Goal: Transaction & Acquisition: Subscribe to service/newsletter

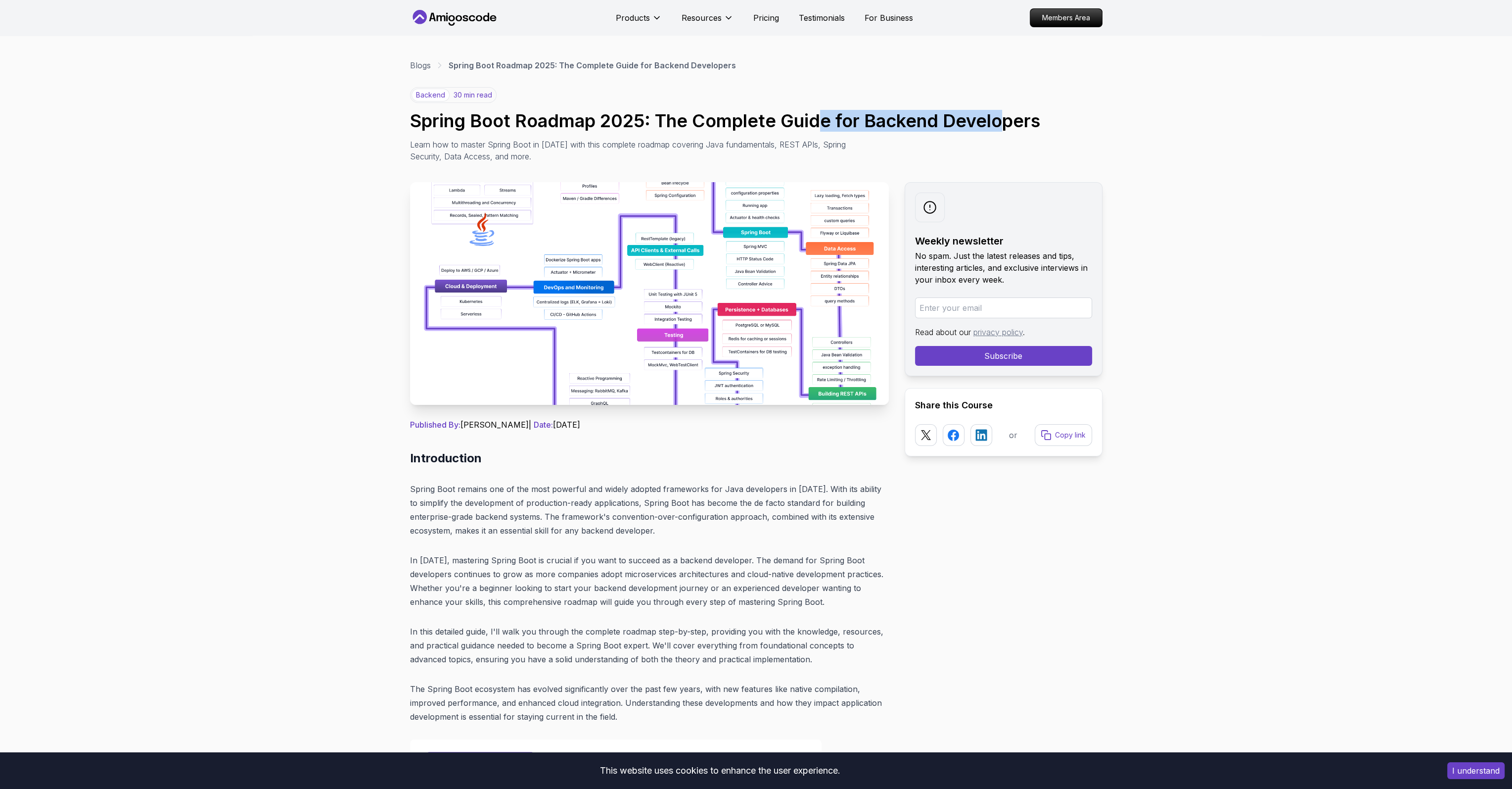
drag, startPoint x: 815, startPoint y: 117, endPoint x: 1010, endPoint y: 113, distance: 195.0
click at [1006, 112] on h1 "Spring Boot Roadmap 2025: The Complete Guide for Backend Developers" at bounding box center [756, 121] width 693 height 20
click at [1010, 113] on h1 "Spring Boot Roadmap 2025: The Complete Guide for Backend Developers" at bounding box center [756, 121] width 693 height 20
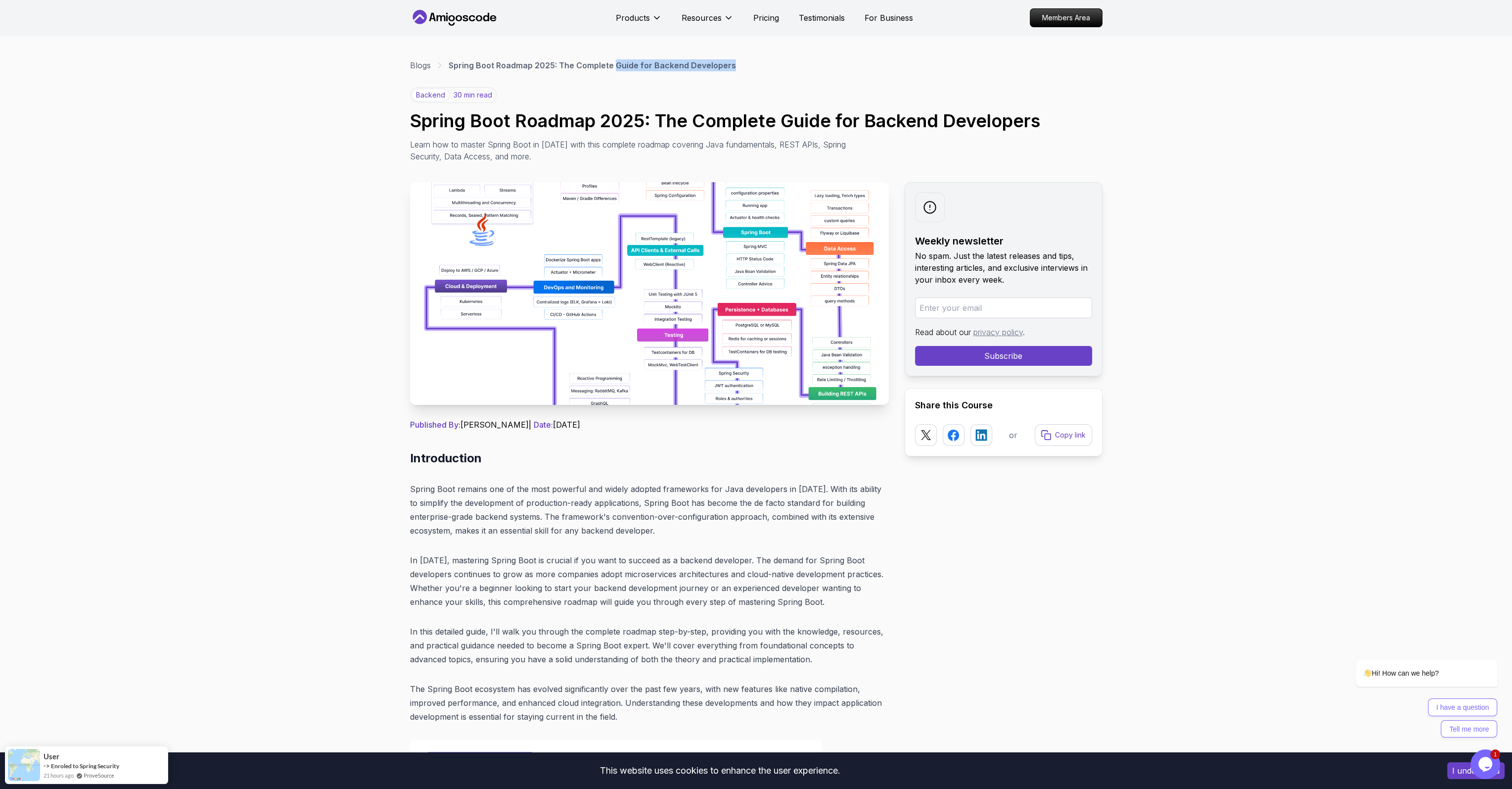
drag, startPoint x: 615, startPoint y: 66, endPoint x: 753, endPoint y: 68, distance: 138.0
click at [750, 68] on div "Blogs Spring Boot Roadmap 2025: The Complete Guide for Backend Developers" at bounding box center [756, 66] width 693 height 12
click at [753, 68] on div "Blogs Spring Boot Roadmap 2025: The Complete Guide for Backend Developers" at bounding box center [756, 66] width 693 height 12
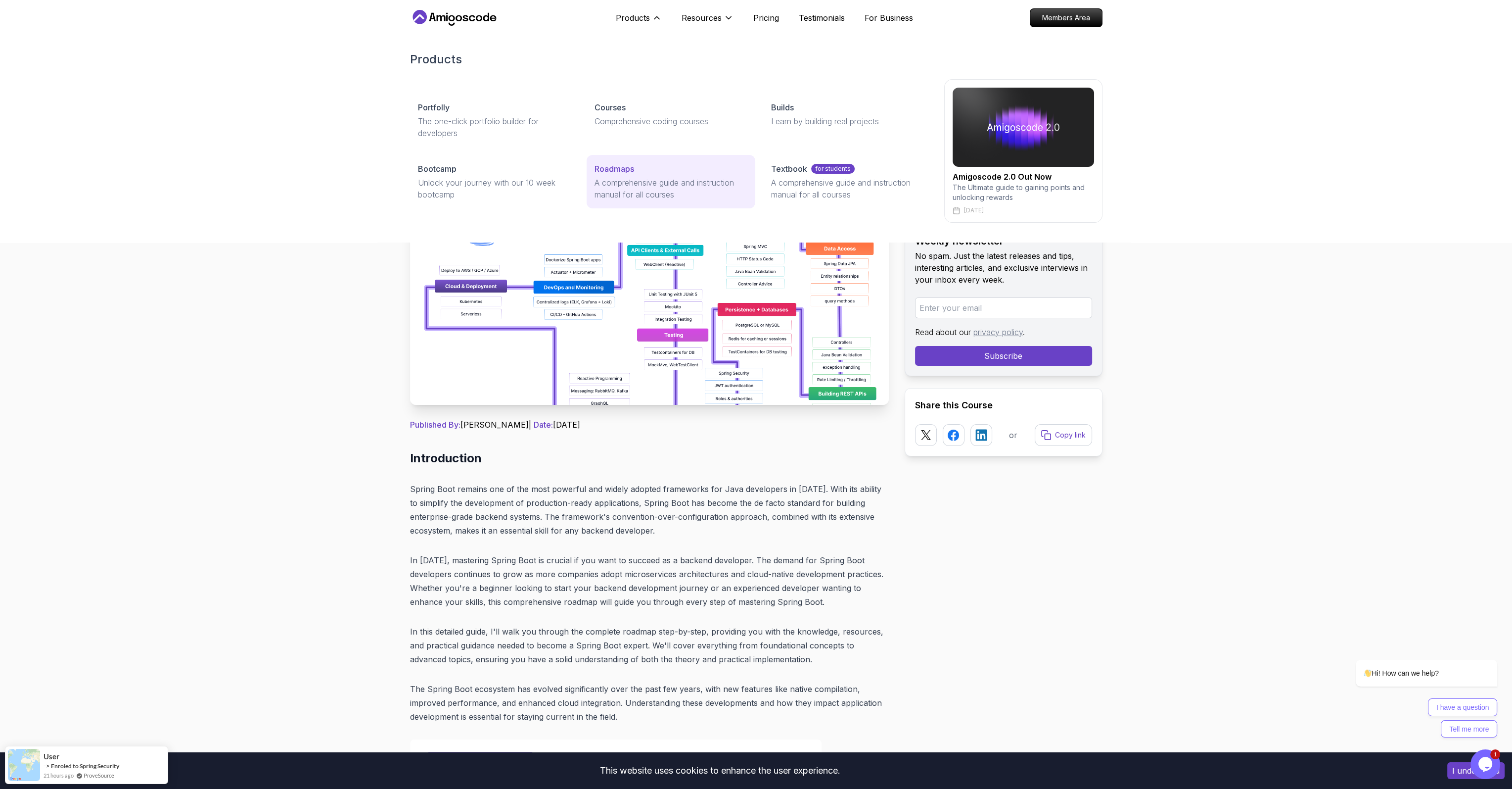
click at [641, 188] on p "A comprehensive guide and instruction manual for all courses" at bounding box center [671, 188] width 153 height 24
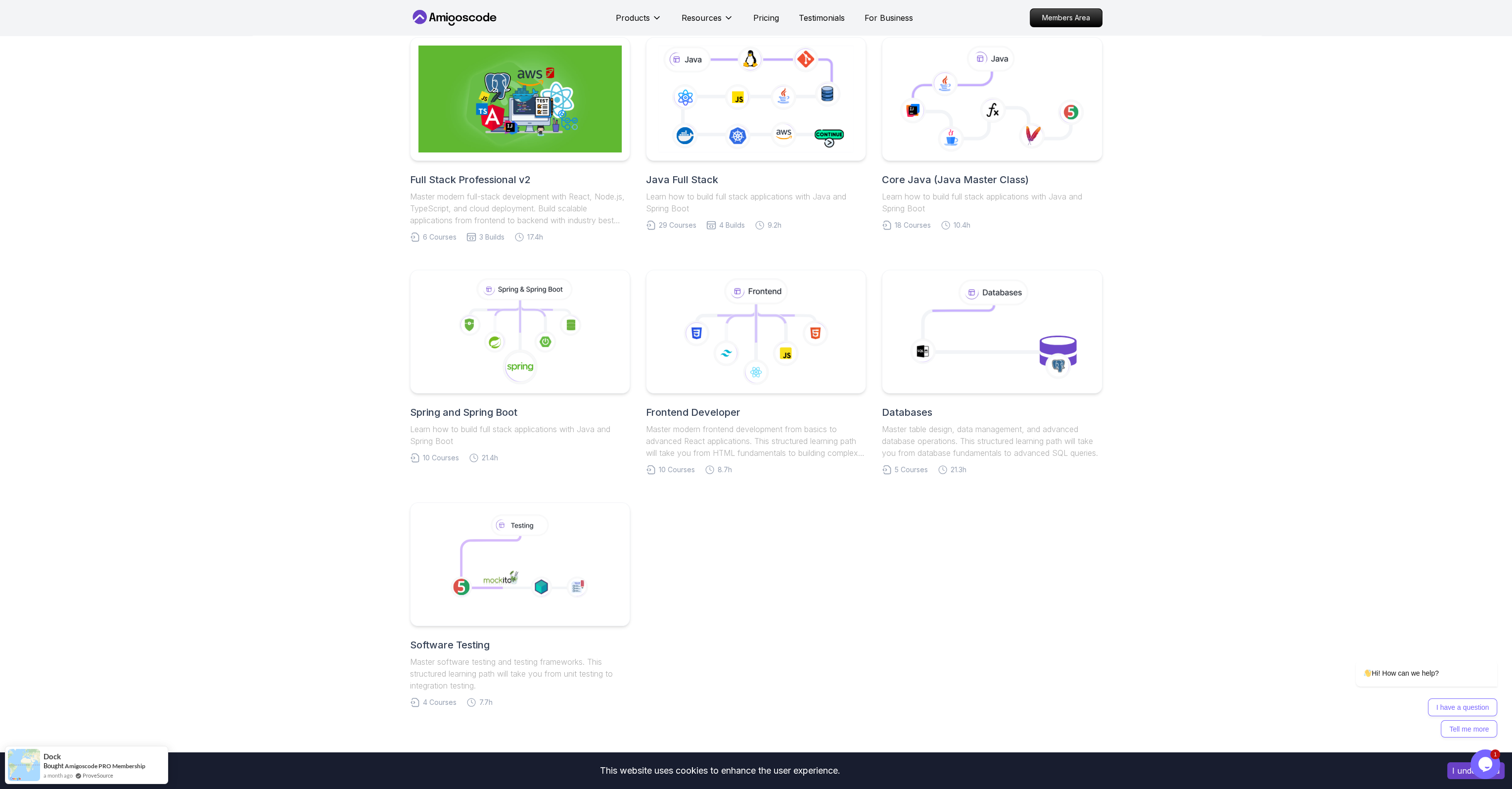
scroll to position [247, 0]
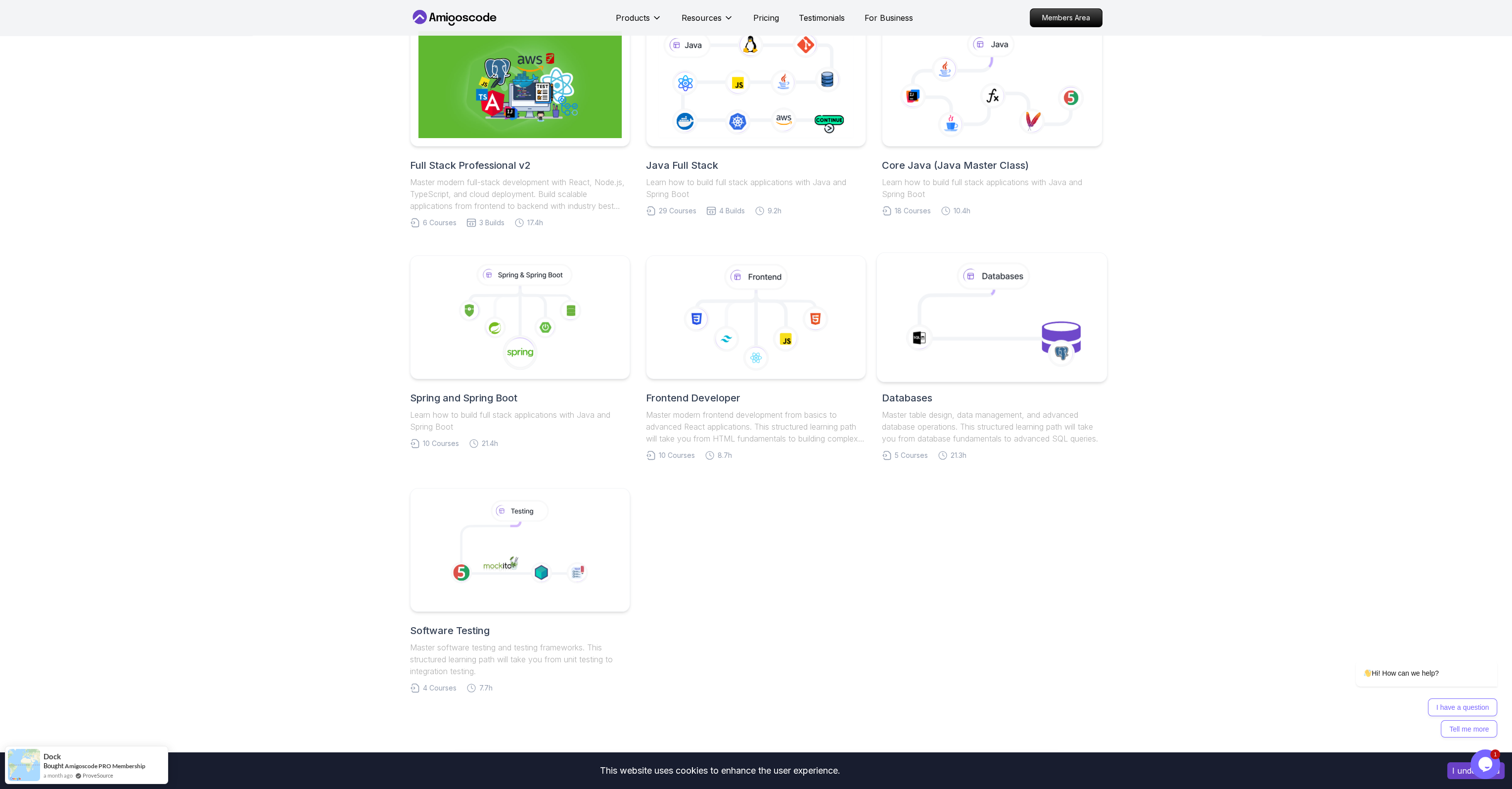
click at [942, 341] on icon at bounding box center [992, 317] width 209 height 112
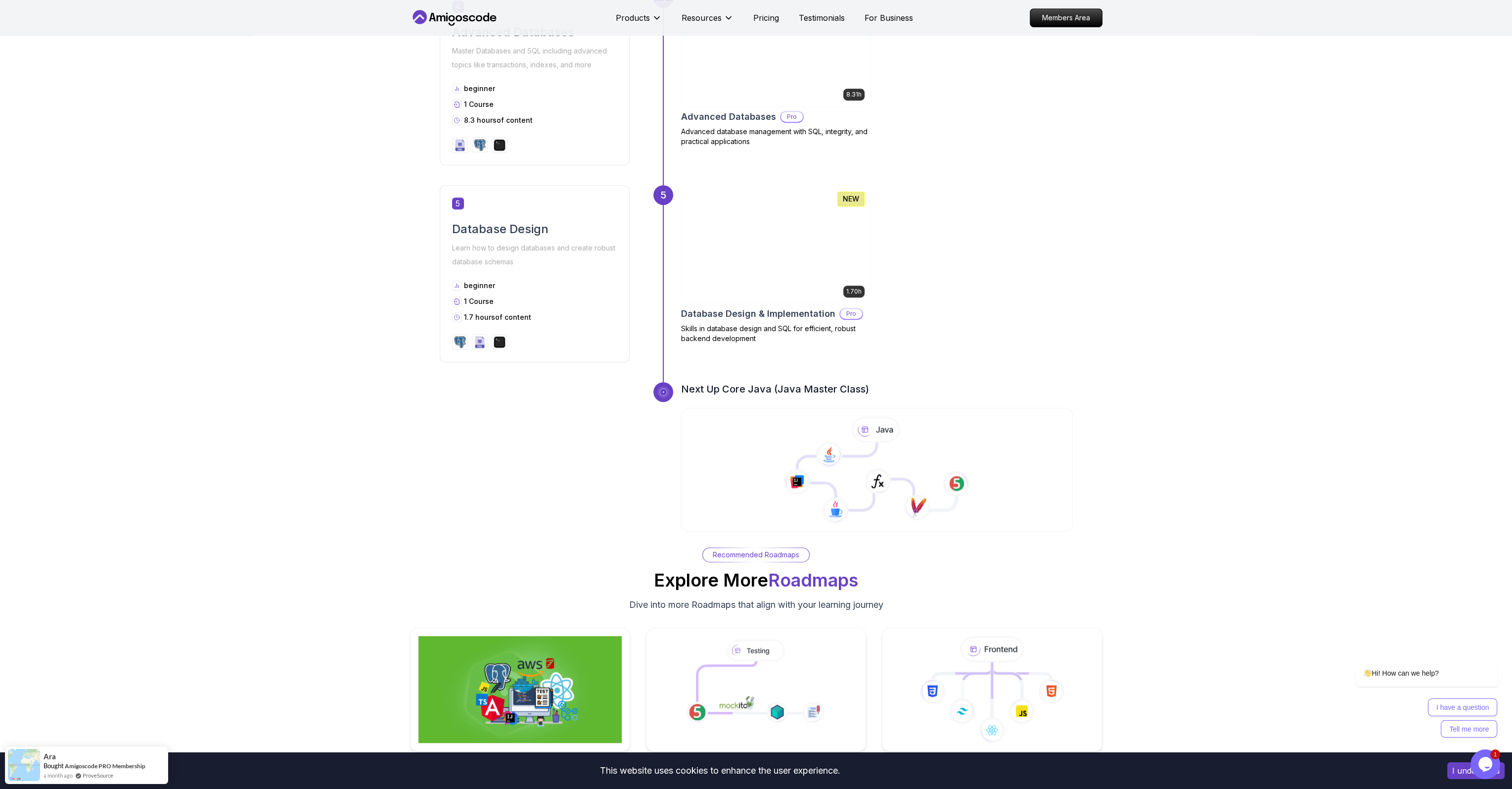
scroll to position [1039, 0]
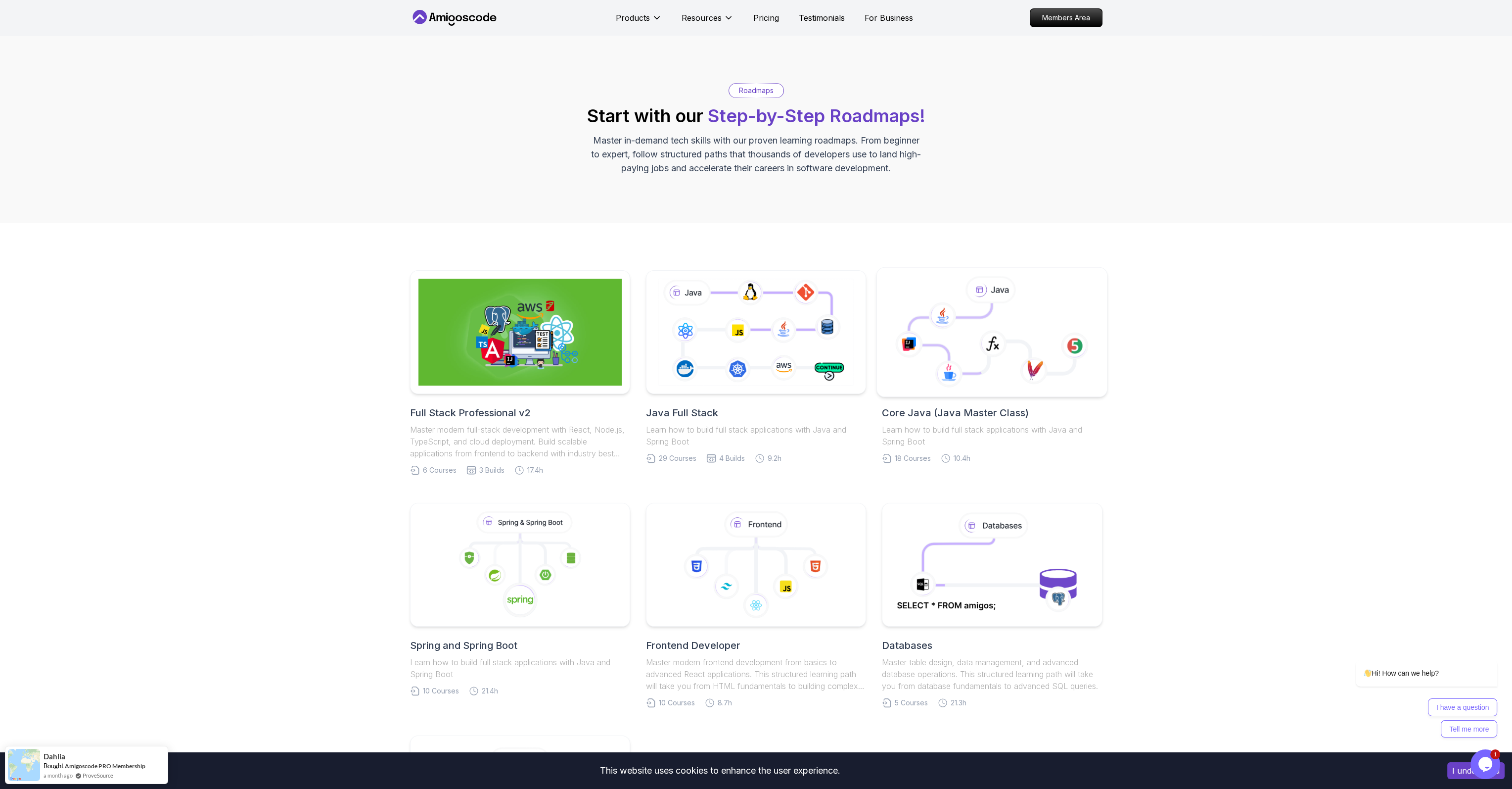
click at [1018, 353] on icon at bounding box center [992, 332] width 214 height 112
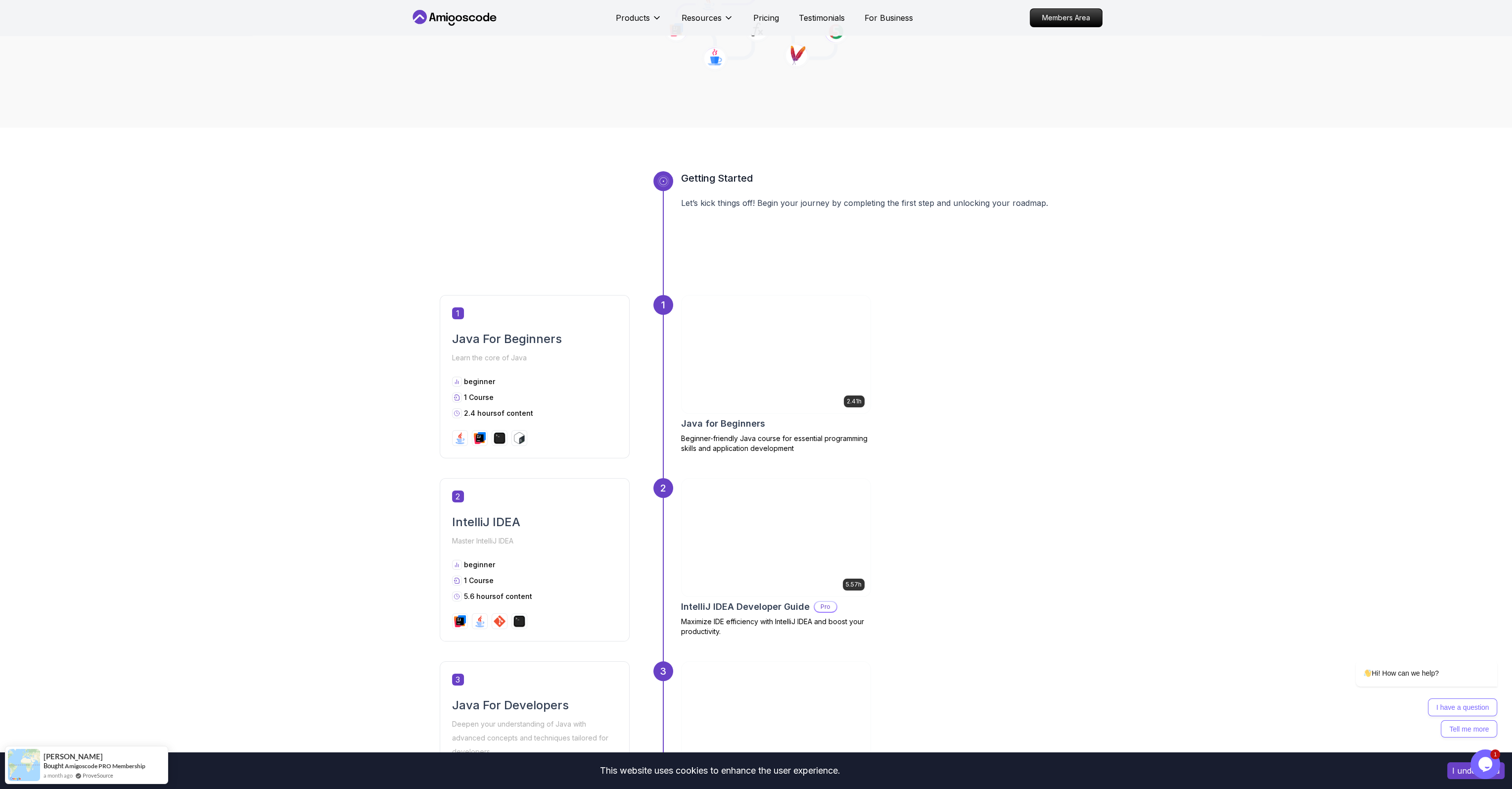
scroll to position [198, 0]
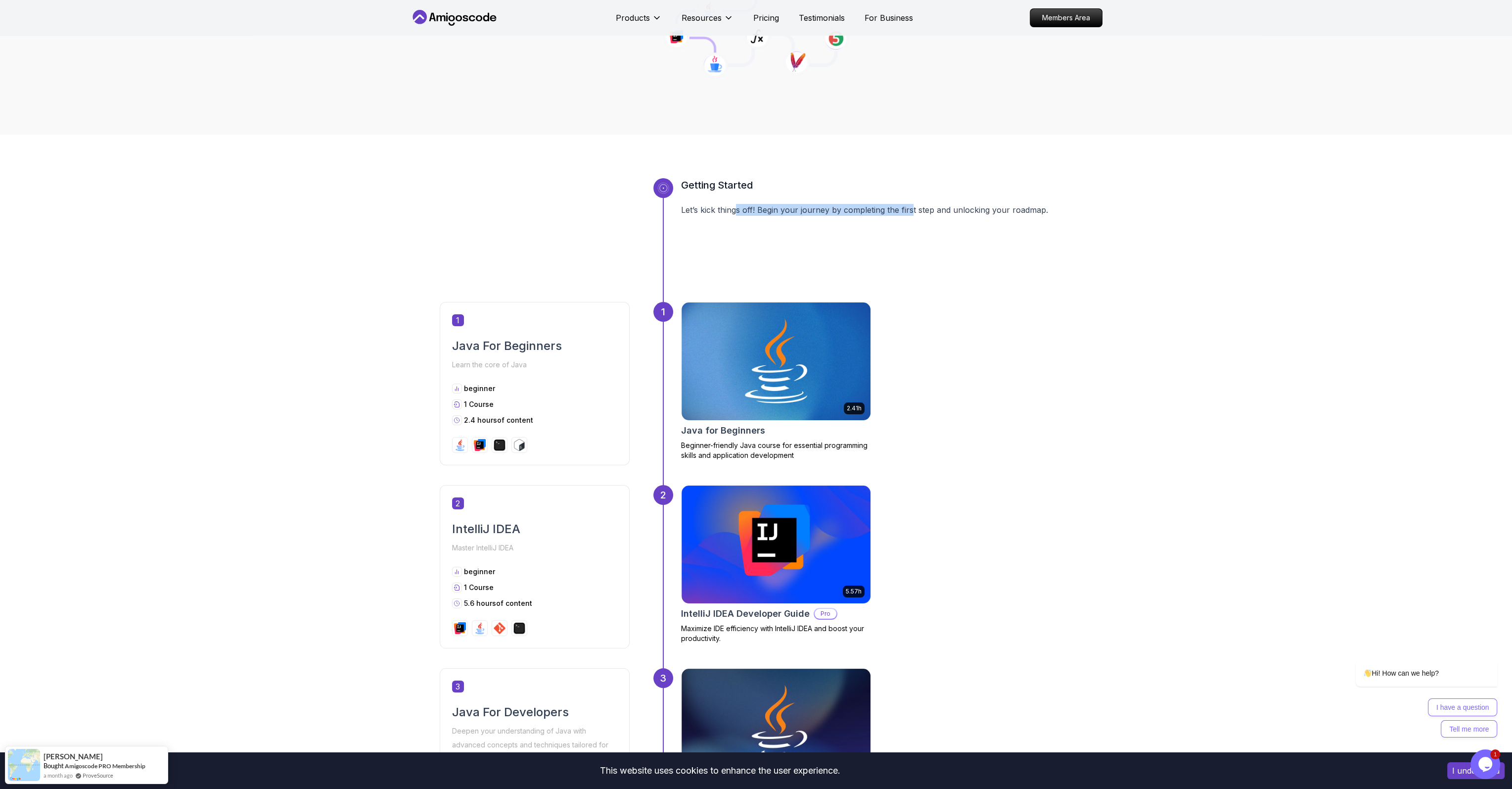
drag, startPoint x: 737, startPoint y: 214, endPoint x: 927, endPoint y: 214, distance: 190.0
click at [927, 214] on p "Let’s kick things off! Begin your journey by completing the first step and unlo…" at bounding box center [877, 209] width 392 height 12
click at [861, 411] on p "2.41h" at bounding box center [854, 408] width 15 height 8
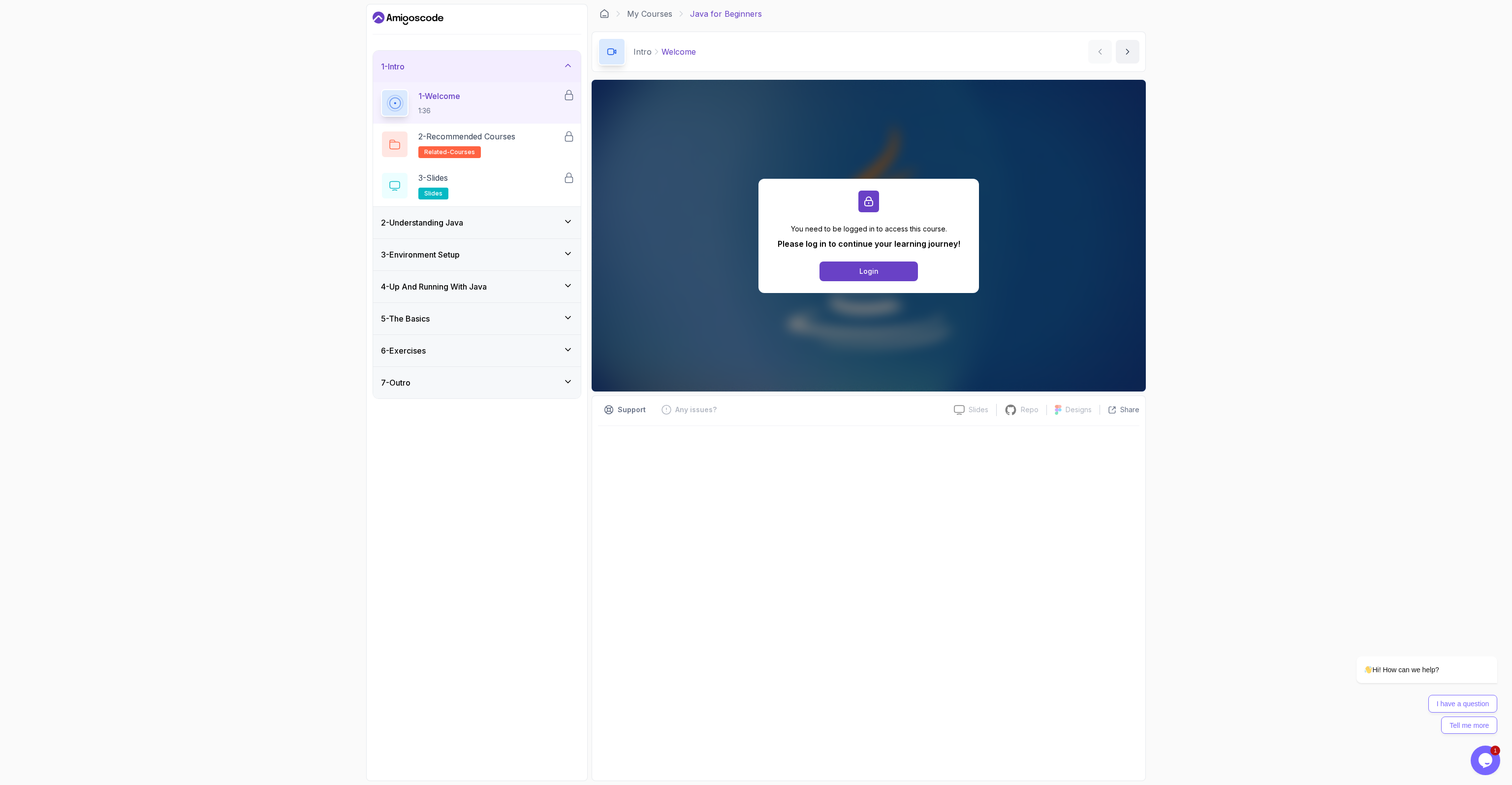
click at [425, 18] on icon "Dashboard" at bounding box center [423, 18] width 5 height 5
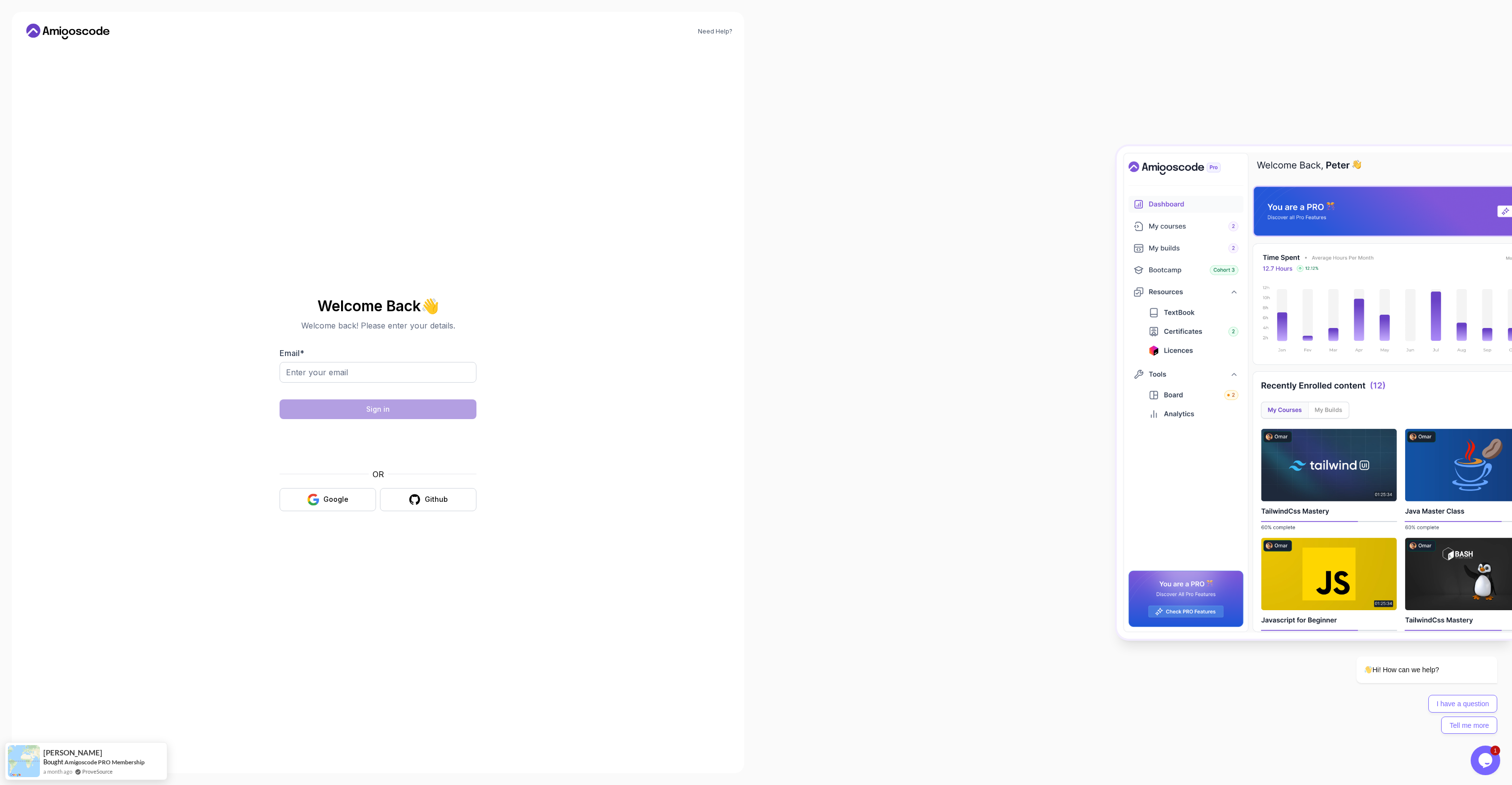
click at [71, 35] on icon at bounding box center [72, 32] width 6 height 6
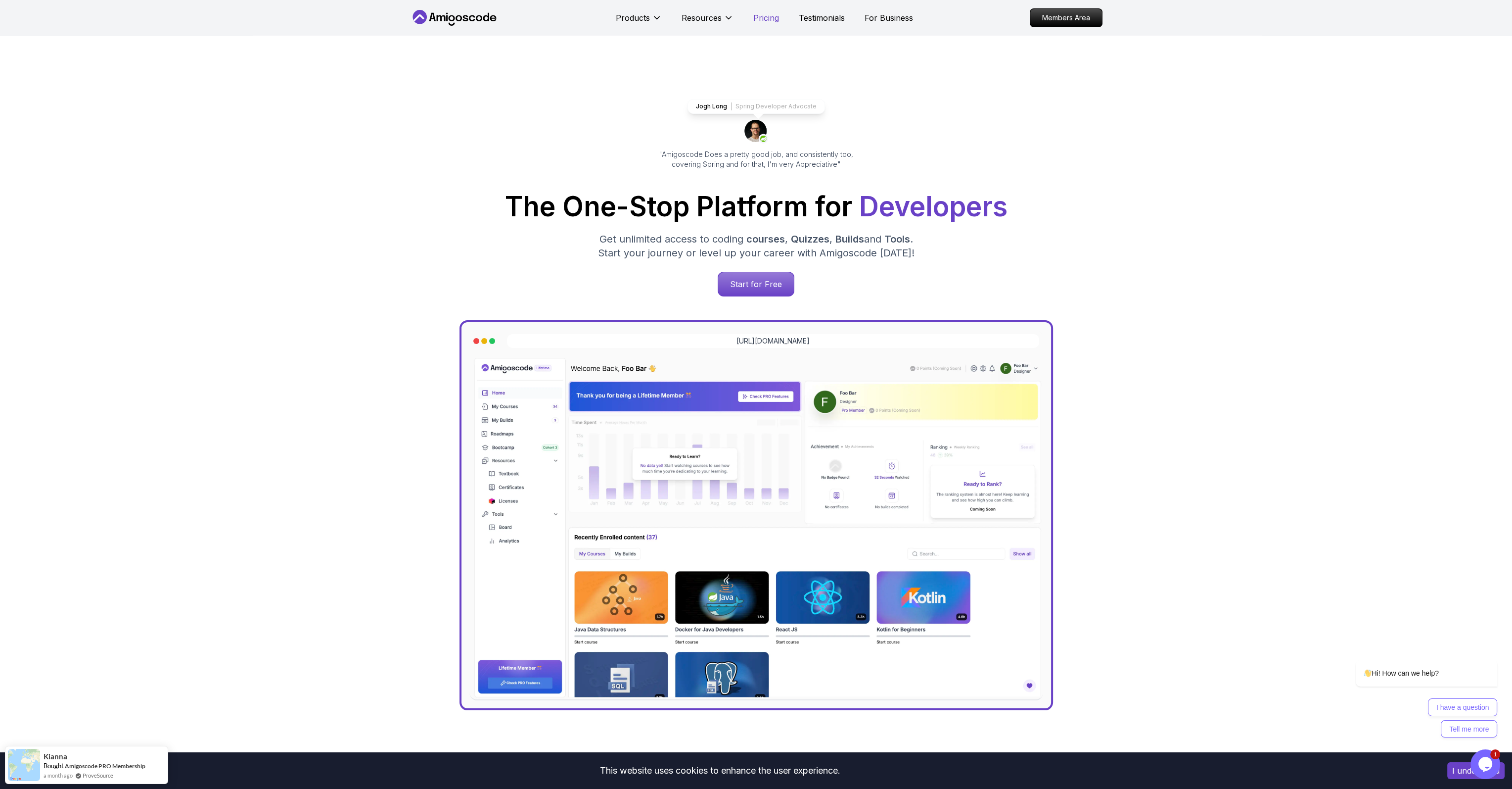
click at [766, 17] on p "Pricing" at bounding box center [766, 18] width 26 height 12
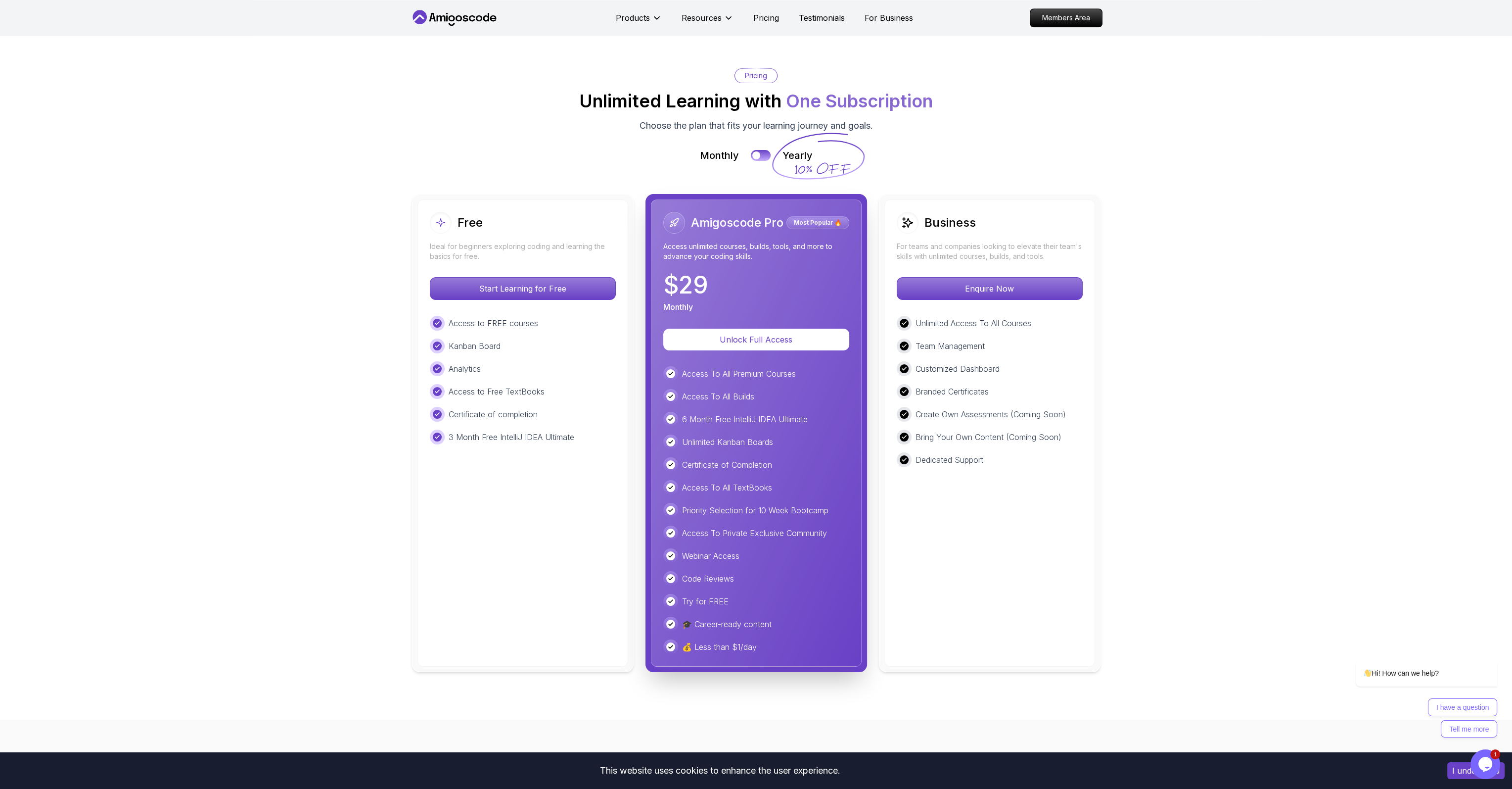
scroll to position [2175, 0]
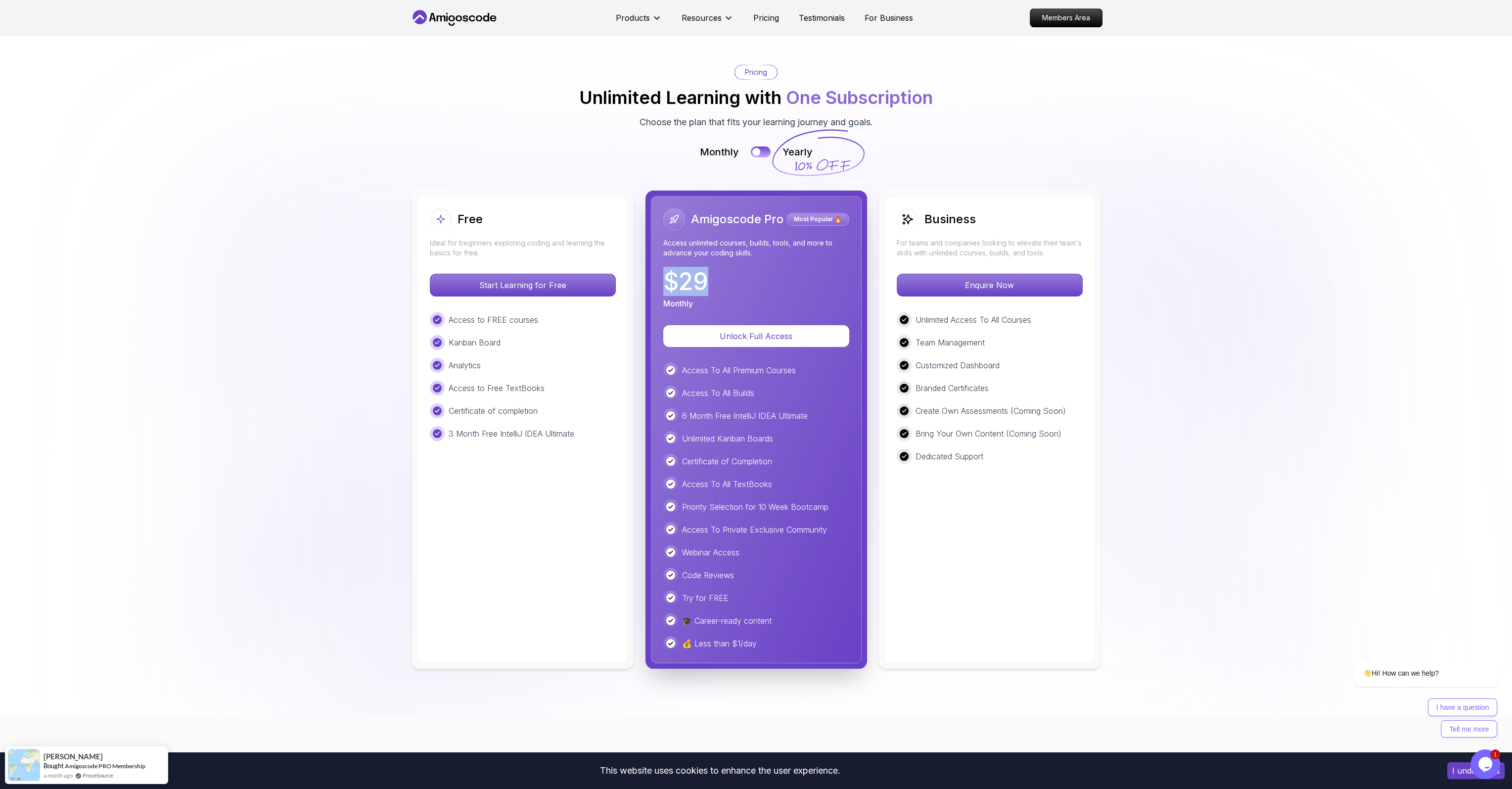
drag, startPoint x: 667, startPoint y: 234, endPoint x: 713, endPoint y: 230, distance: 46.2
click at [713, 270] on div "$ 29 Monthly" at bounding box center [756, 289] width 186 height 40
drag, startPoint x: 678, startPoint y: 233, endPoint x: 716, endPoint y: 235, distance: 38.1
click at [716, 270] on div "$ 29 Monthly" at bounding box center [756, 289] width 186 height 40
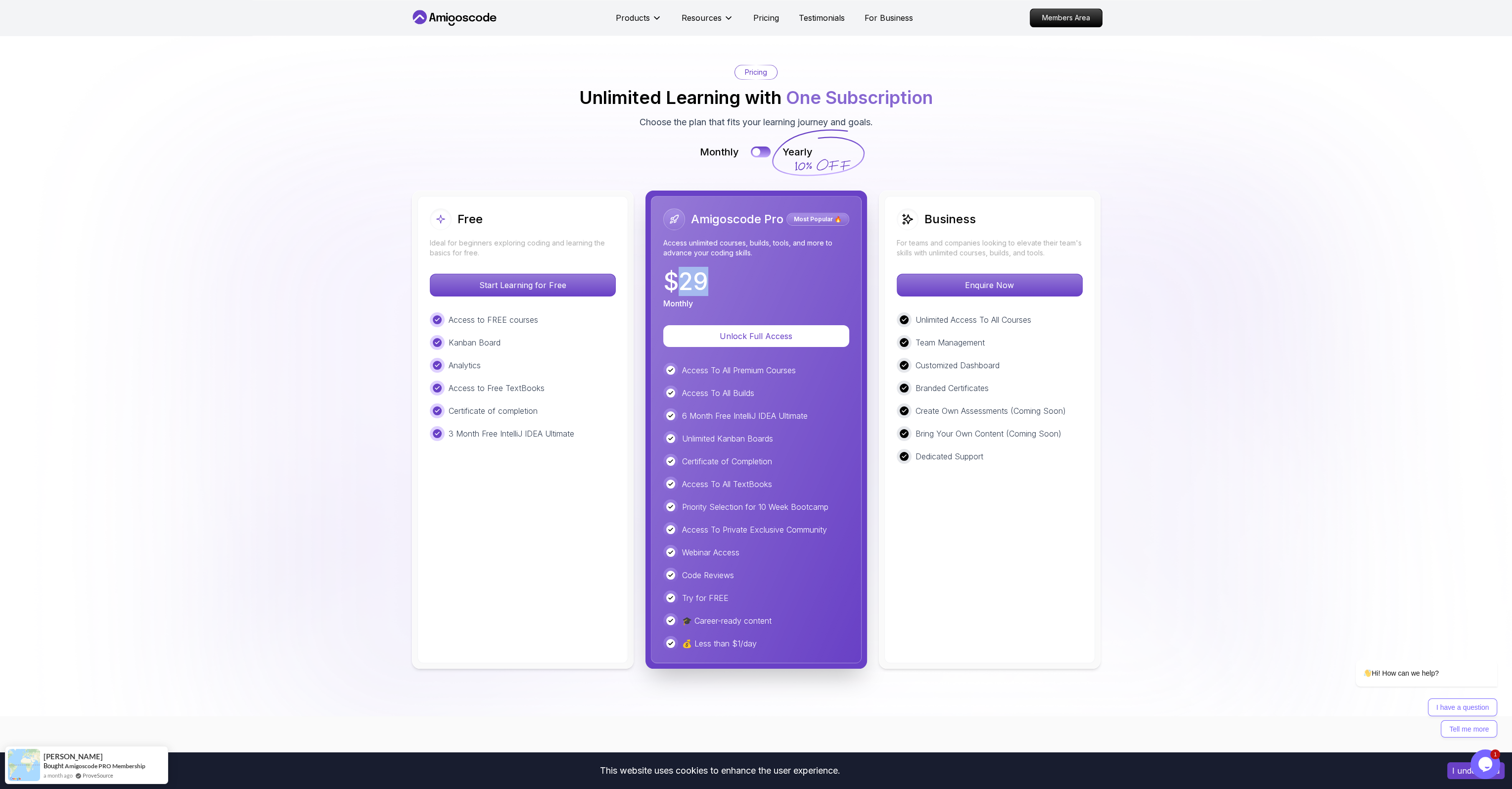
click at [716, 270] on div "$ 29 Monthly" at bounding box center [756, 289] width 186 height 40
drag, startPoint x: 679, startPoint y: 228, endPoint x: 722, endPoint y: 231, distance: 43.1
click at [721, 270] on div "$ 29 Monthly" at bounding box center [756, 289] width 186 height 40
click at [722, 270] on div "$ 29 Monthly" at bounding box center [756, 289] width 186 height 40
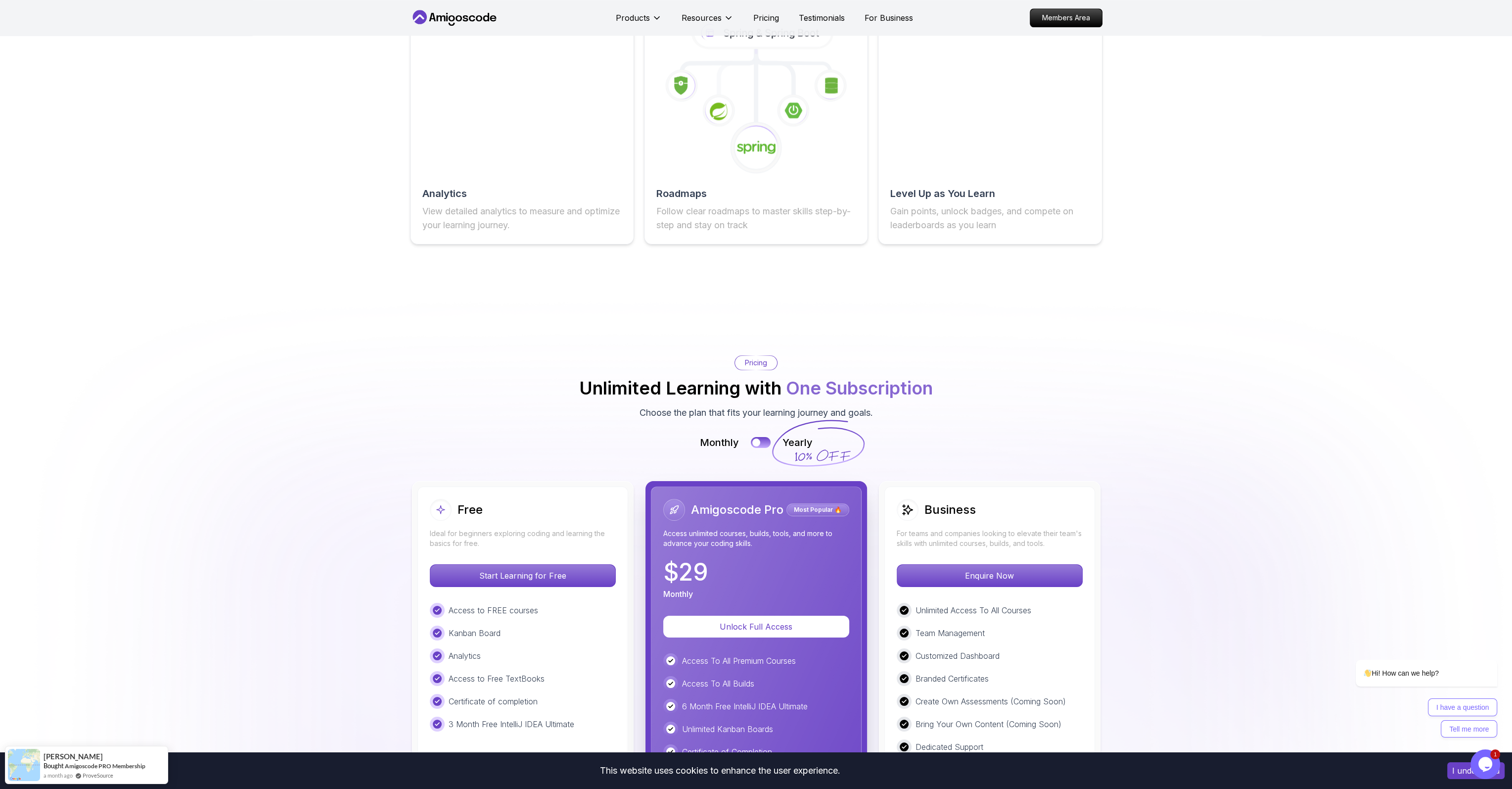
scroll to position [1878, 0]
